Goal: Find specific page/section: Find specific page/section

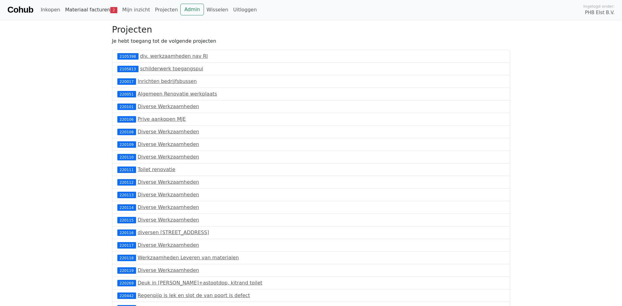
click at [93, 10] on link "Materiaal facturen 2" at bounding box center [91, 10] width 57 height 12
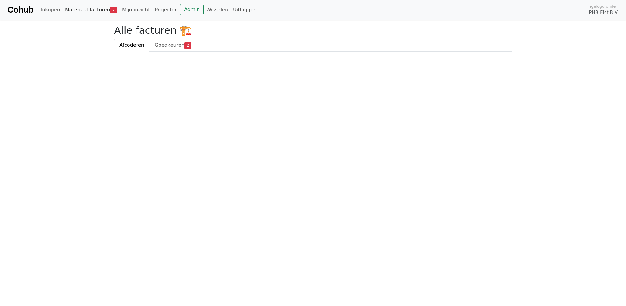
click at [95, 9] on link "Materiaal facturen 2" at bounding box center [91, 10] width 57 height 12
click at [168, 44] on span "Goedkeuren" at bounding box center [170, 45] width 30 height 6
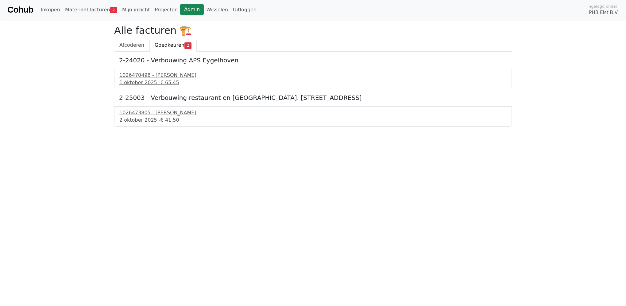
click at [180, 9] on link "Admin" at bounding box center [192, 10] width 24 height 12
